Goal: Task Accomplishment & Management: Use online tool/utility

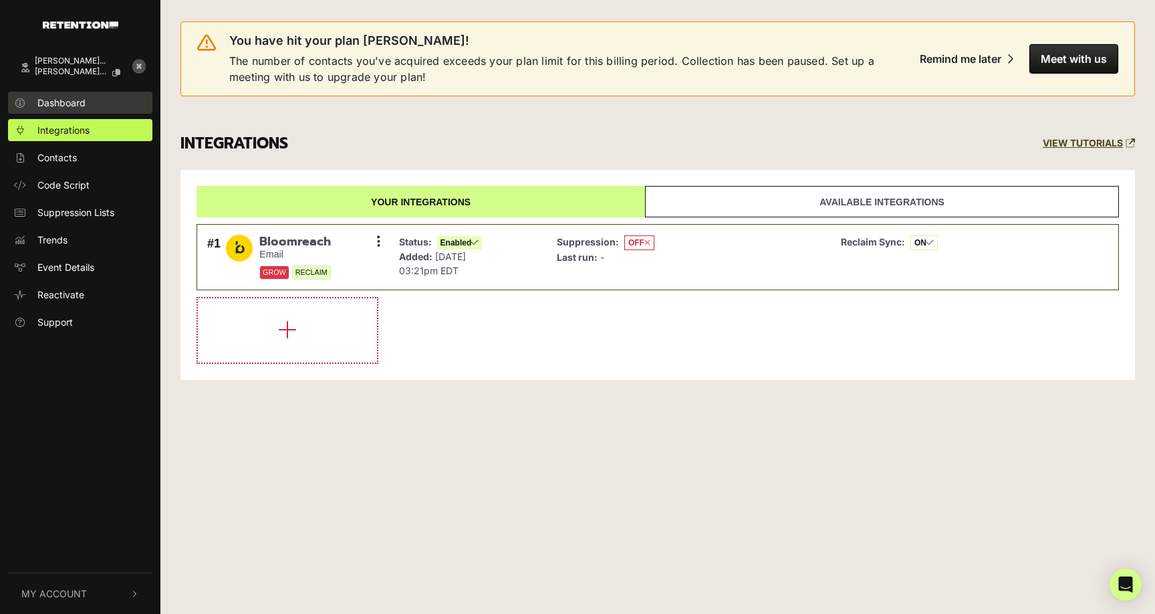
click at [55, 110] on link "Dashboard" at bounding box center [80, 103] width 144 height 22
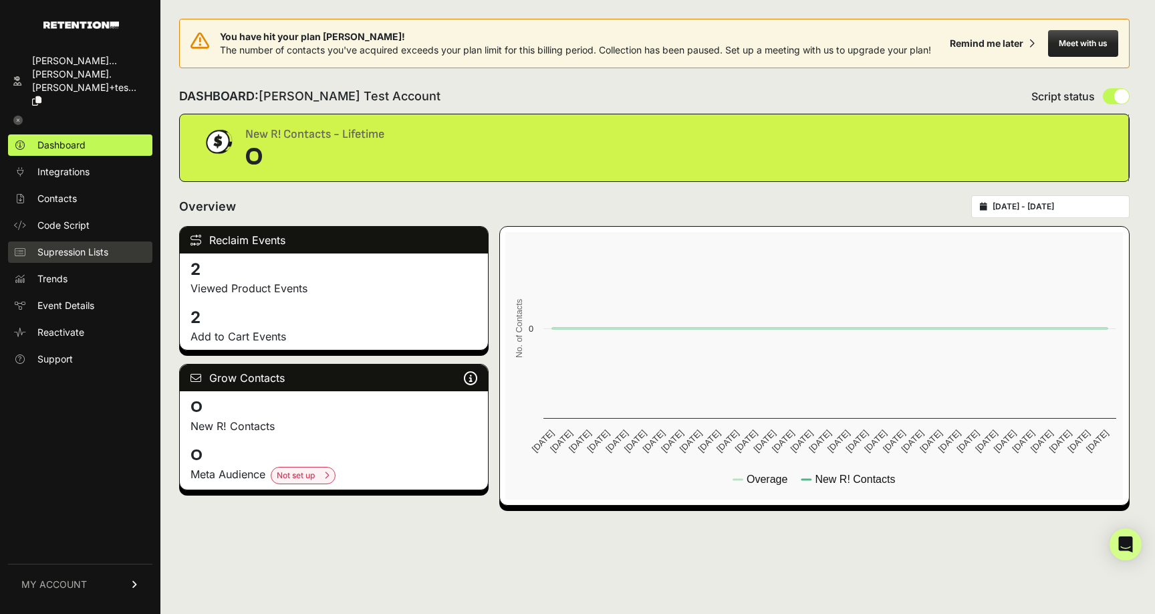
click at [66, 245] on span "Supression Lists" at bounding box center [72, 251] width 71 height 13
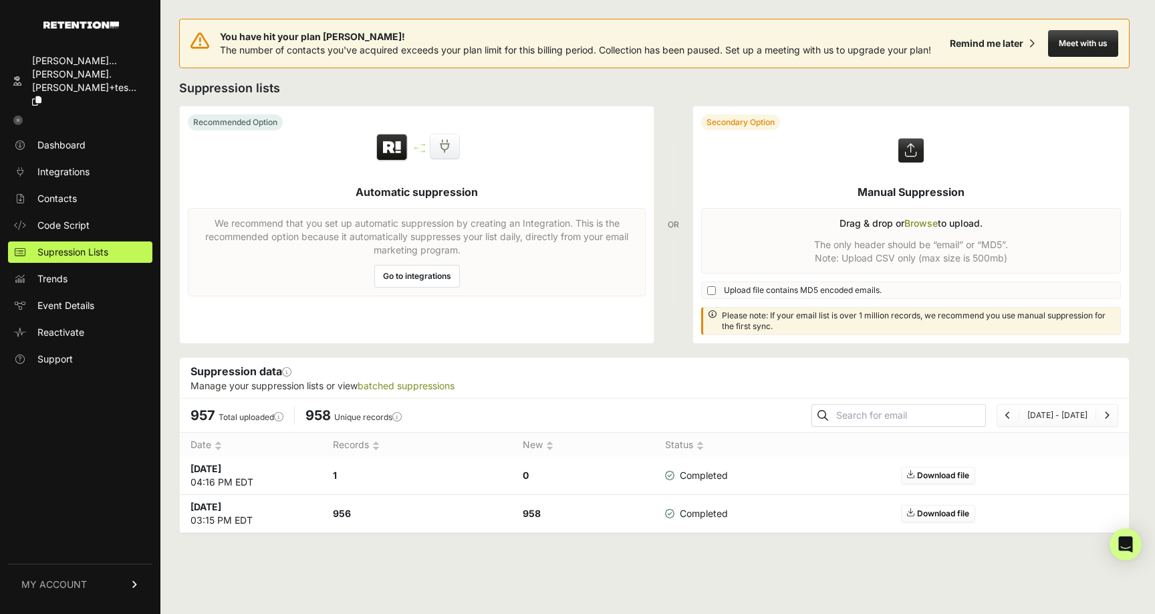
click at [896, 414] on input "text" at bounding box center [910, 415] width 152 height 19
type input "[PERSON_NAME][EMAIL_ADDRESS][PERSON_NAME][DOMAIN_NAME]"
